Goal: Task Accomplishment & Management: Manage account settings

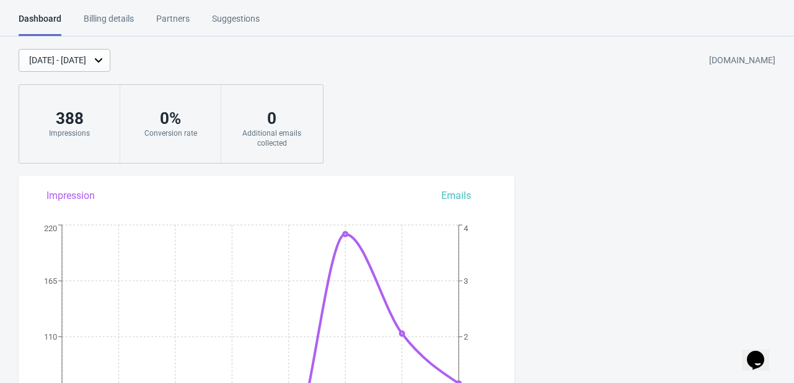
click at [473, 5] on html "Dashboard Billing details Partners Suggestions Dashboard Billing details Partne…" at bounding box center [397, 191] width 794 height 383
click at [466, 8] on html "Dashboard Billing details Partners Suggestions Dashboard Billing details Partne…" at bounding box center [397, 191] width 794 height 383
drag, startPoint x: 466, startPoint y: 8, endPoint x: 472, endPoint y: 0, distance: 10.2
click at [464, 4] on html "Dashboard Billing details Partners Suggestions Dashboard Billing details Partne…" at bounding box center [397, 191] width 794 height 383
click at [122, 16] on div "Billing details" at bounding box center [109, 23] width 50 height 22
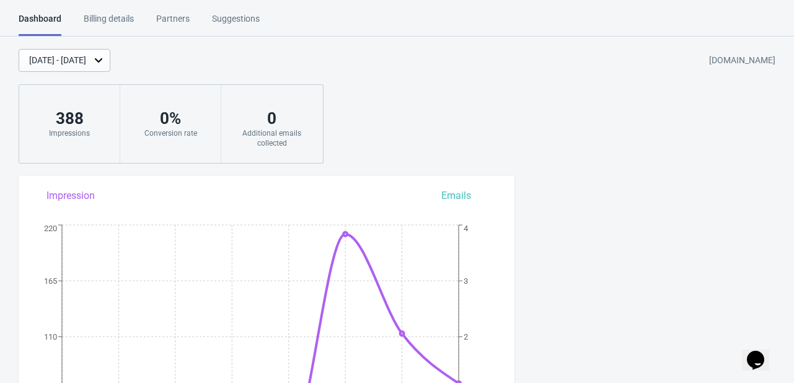
click at [378, 89] on div "[DATE] - [DATE] [DOMAIN_NAME] 388 Impressions 0 % Conversion rate 0 Additional …" at bounding box center [397, 106] width 794 height 115
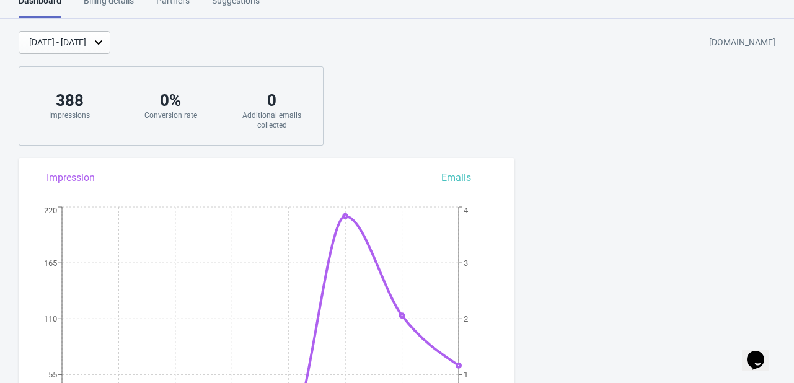
scroll to position [206, 0]
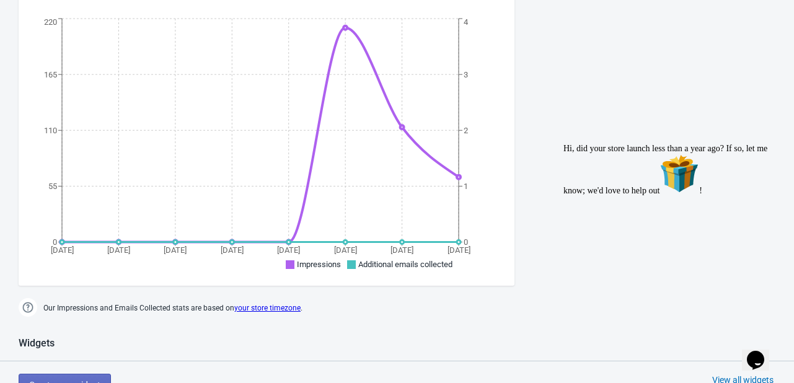
drag, startPoint x: 533, startPoint y: 25, endPoint x: 486, endPoint y: 23, distance: 47.2
